Goal: Use online tool/utility: Utilize a website feature to perform a specific function

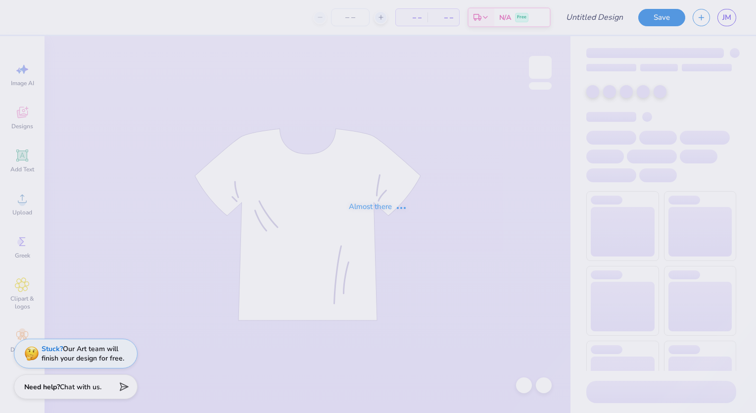
type input "Movember Shirt"
type input "33"
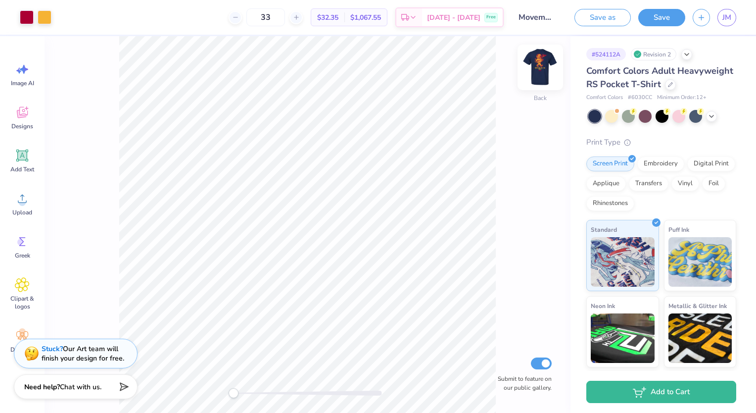
click at [533, 64] on img at bounding box center [540, 67] width 40 height 40
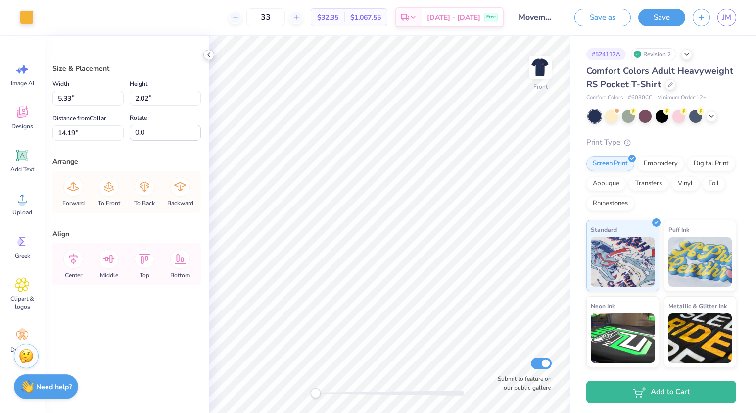
click at [210, 54] on icon at bounding box center [209, 55] width 8 height 8
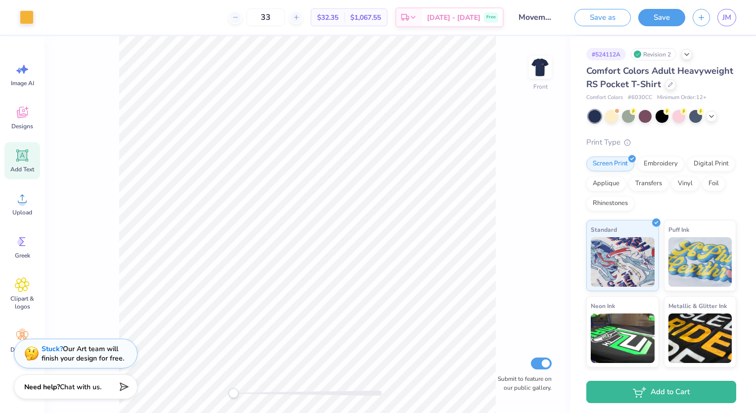
click at [26, 161] on icon at bounding box center [22, 155] width 12 height 12
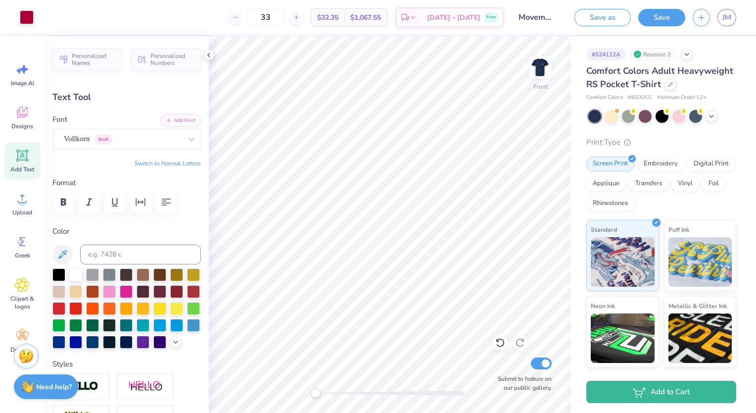
type input "2.17"
type input "0.90"
type input "8.04"
type input "0.0"
click at [656, 15] on button "Save" at bounding box center [661, 15] width 47 height 17
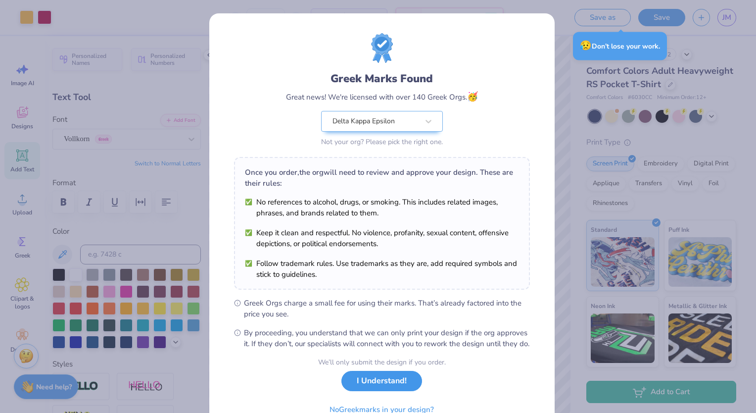
click at [380, 391] on button "I Understand!" at bounding box center [381, 381] width 81 height 20
